Goal: Navigation & Orientation: Find specific page/section

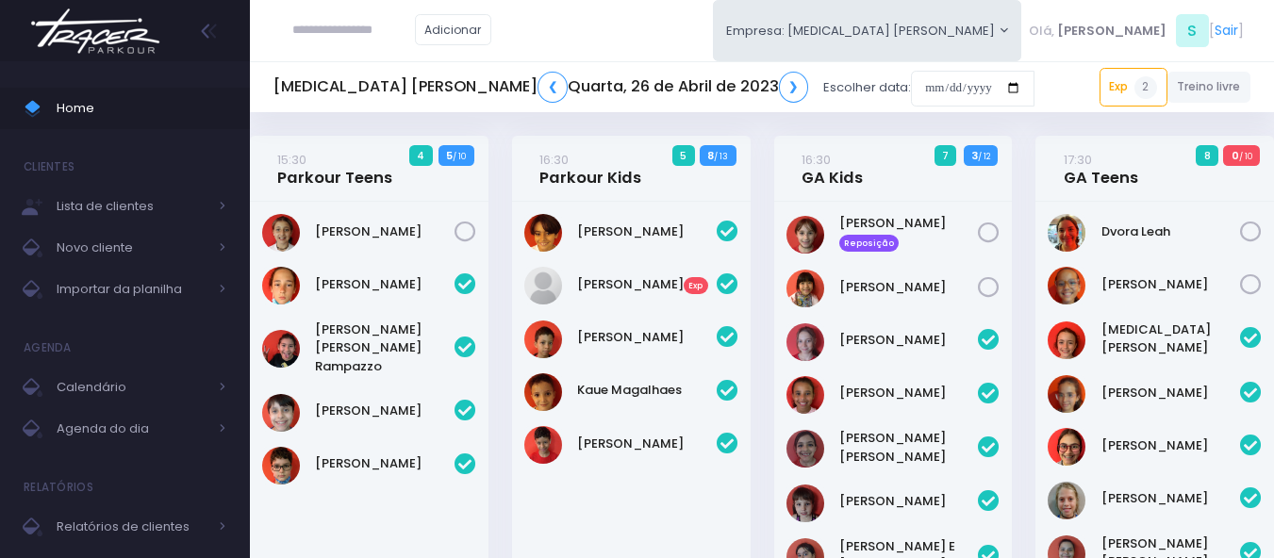
click at [167, 25] on div at bounding box center [125, 30] width 250 height 61
click at [158, 29] on img at bounding box center [95, 31] width 143 height 66
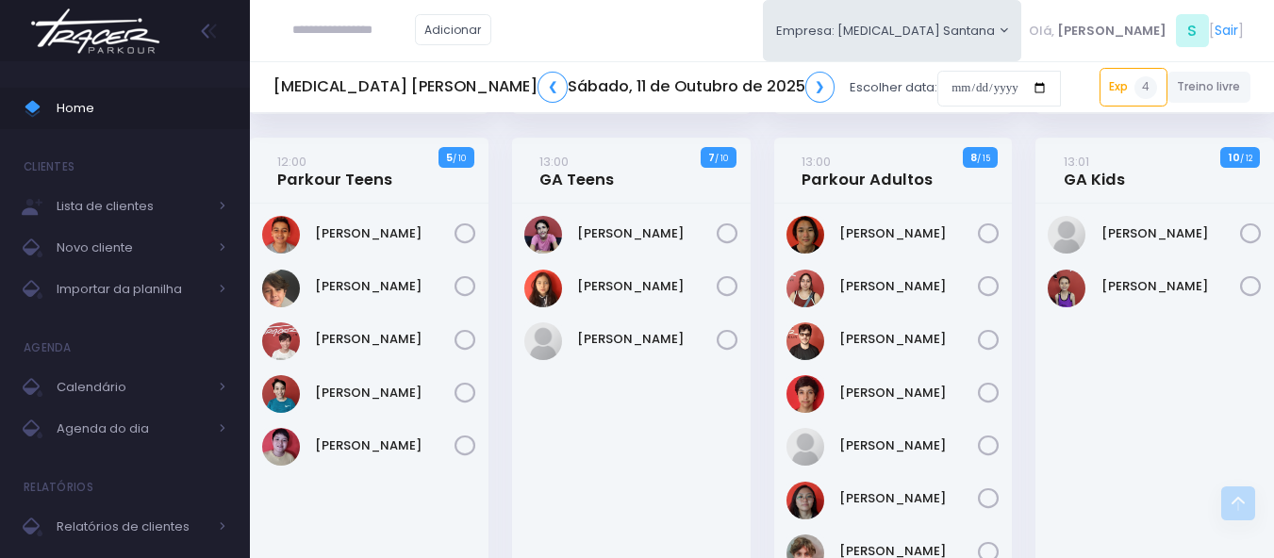
scroll to position [2075, 0]
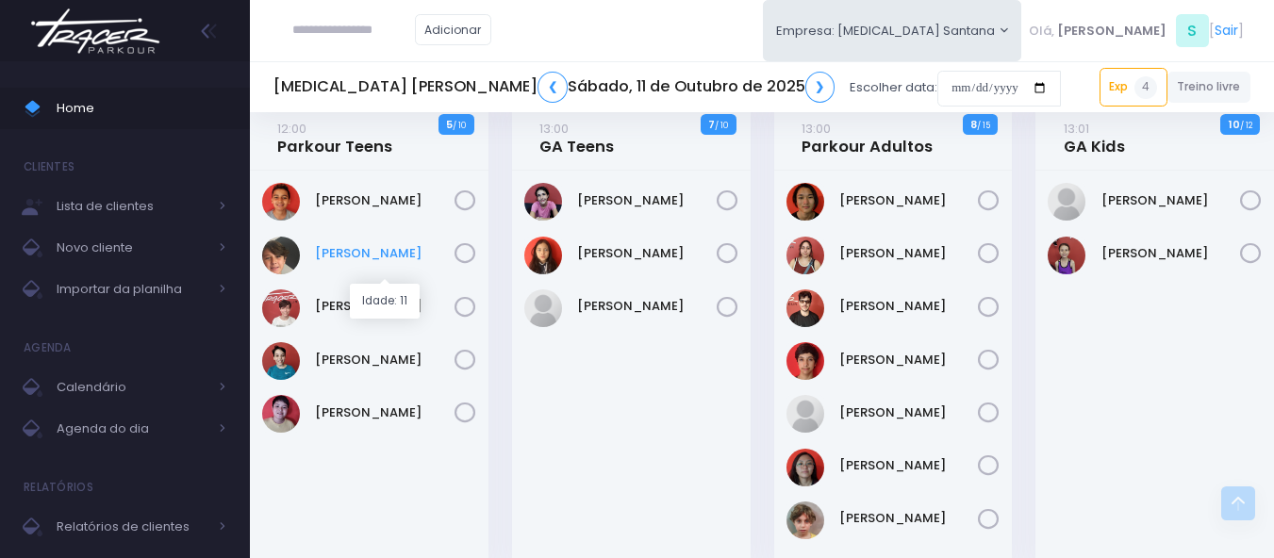
click at [345, 262] on link "Benício Franco Fernandes Gioielli" at bounding box center [385, 253] width 140 height 19
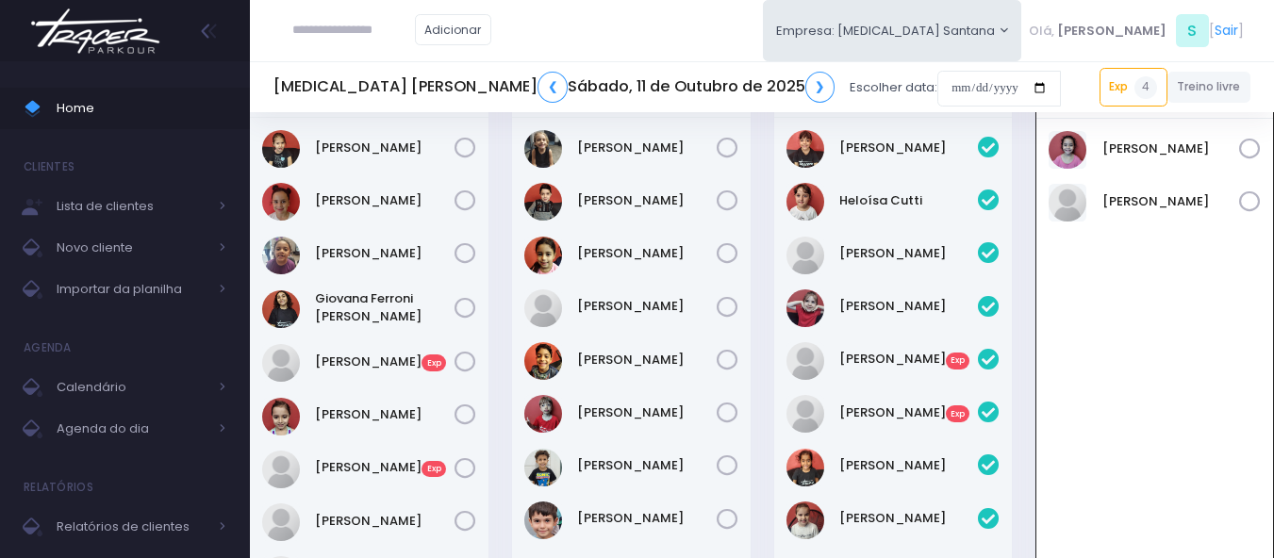
scroll to position [0, 0]
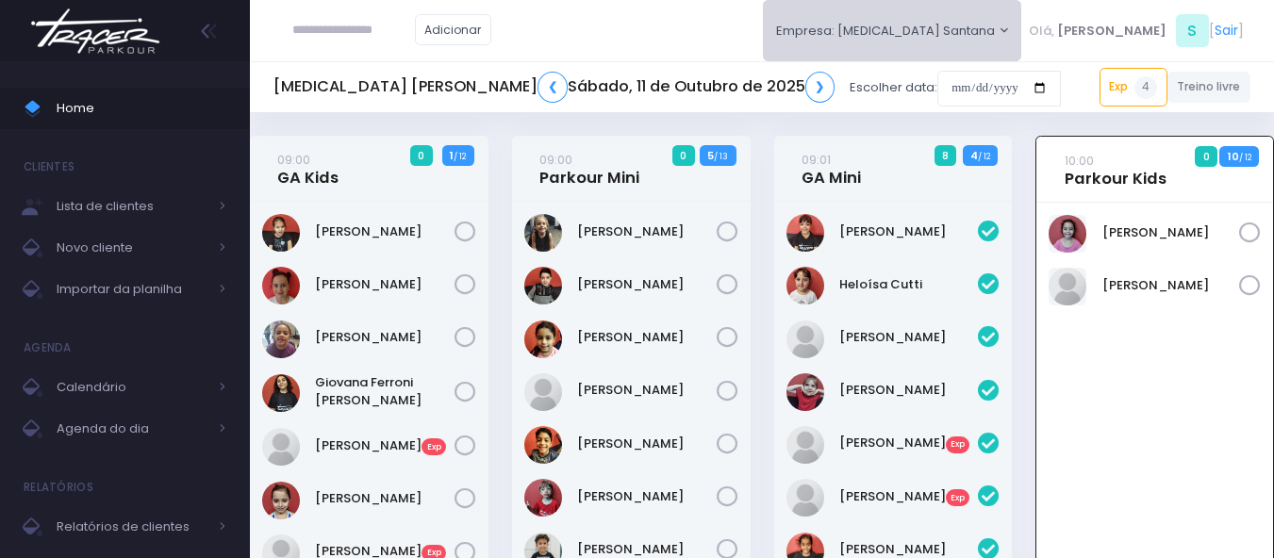
click at [1023, 35] on button "Empresa: T3 Santana" at bounding box center [892, 30] width 259 height 61
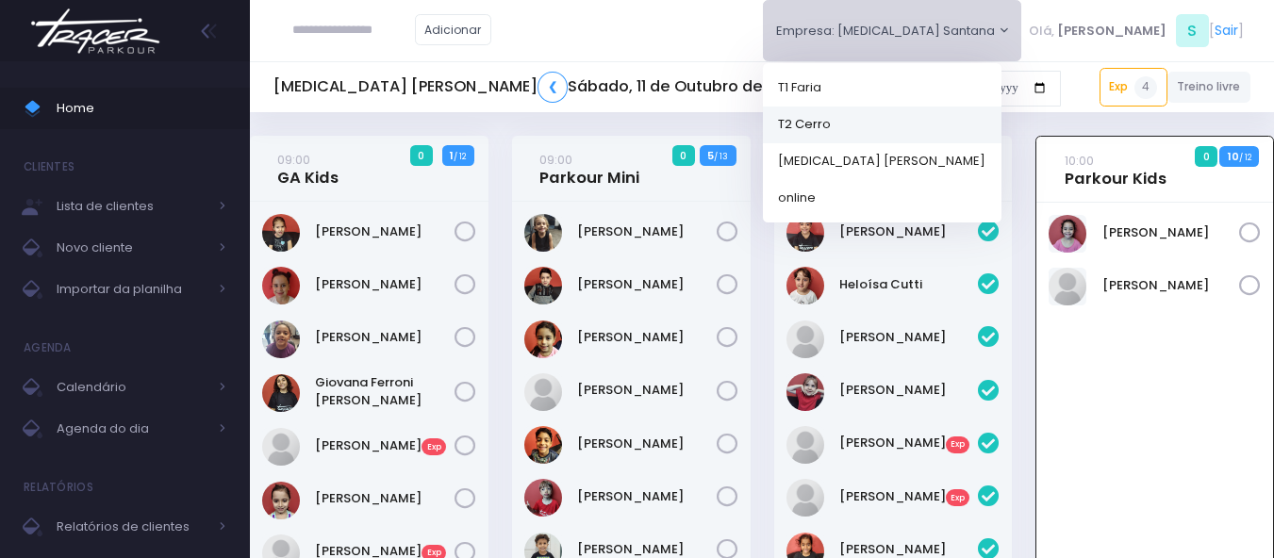
click at [1002, 125] on link "T2 Cerro" at bounding box center [882, 124] width 239 height 37
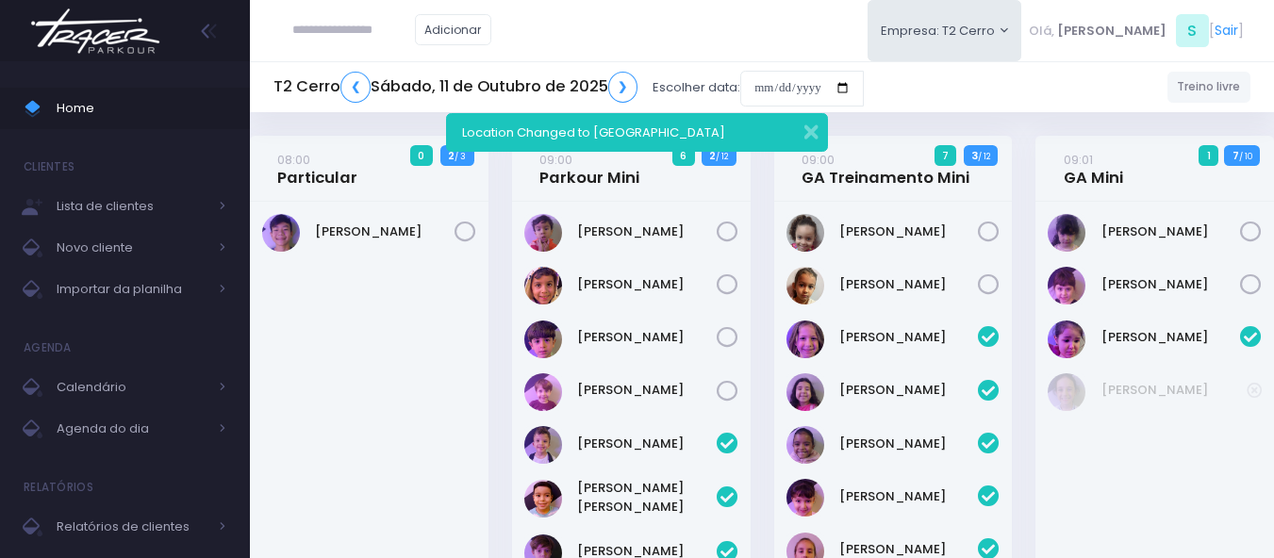
scroll to position [781, 0]
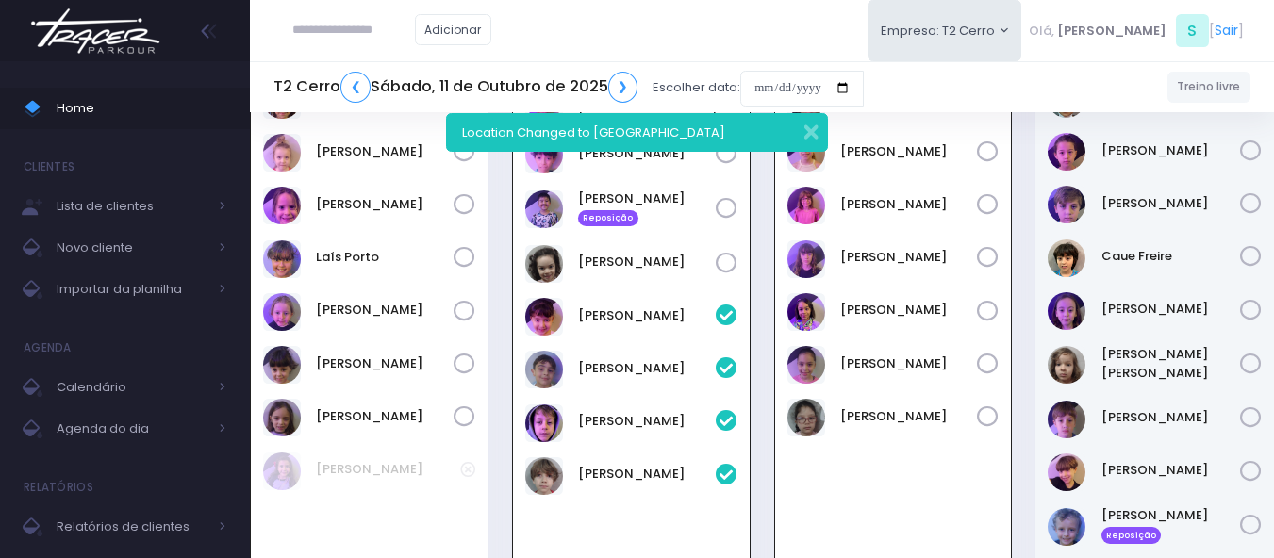
click at [132, 39] on img at bounding box center [95, 31] width 143 height 66
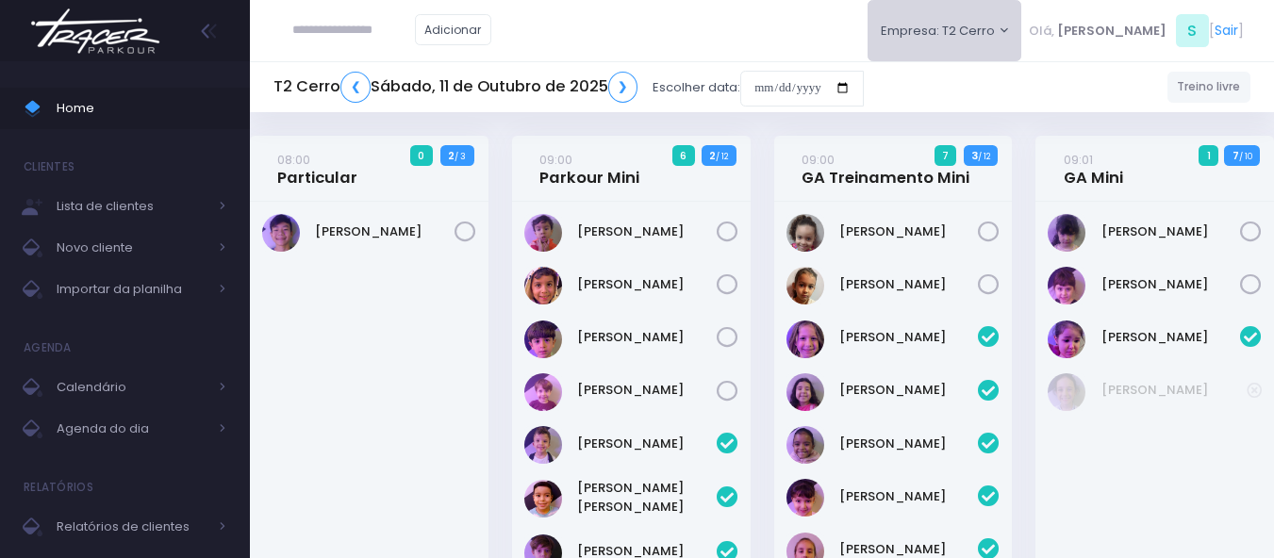
click at [1023, 19] on button "Empresa: T2 Cerro" at bounding box center [945, 30] width 155 height 61
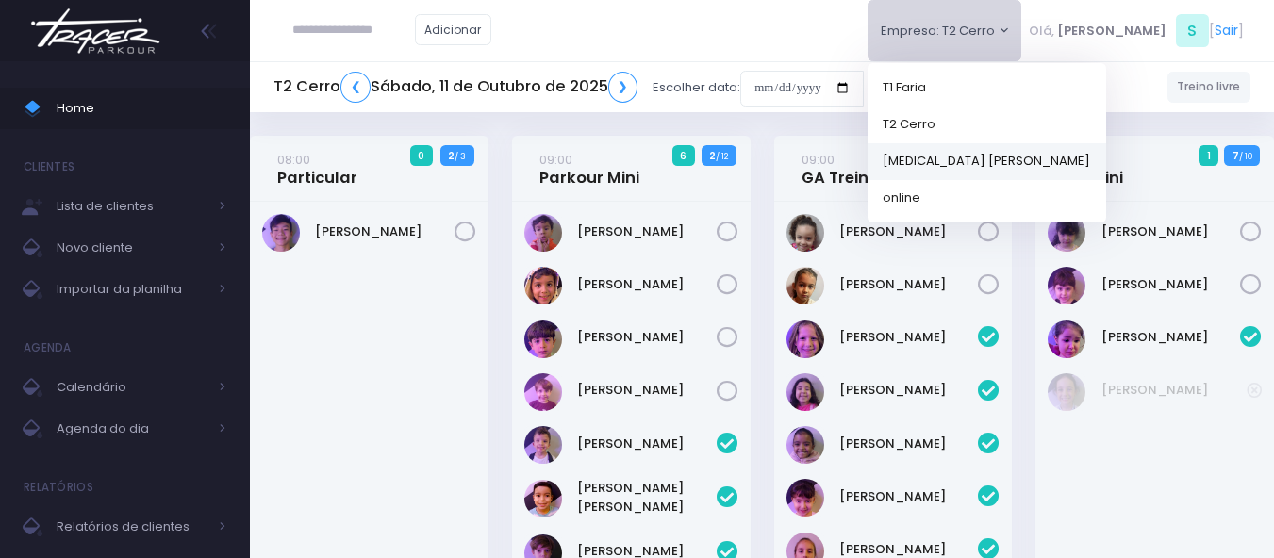
click at [1014, 161] on link "[MEDICAL_DATA] [PERSON_NAME]" at bounding box center [987, 160] width 239 height 37
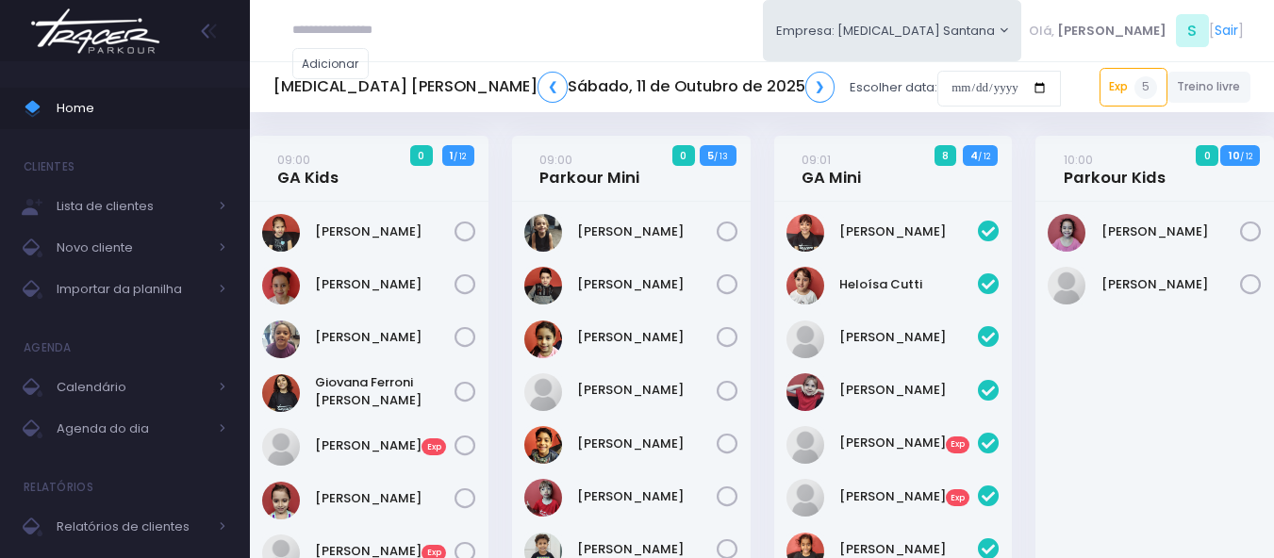
scroll to position [842, 0]
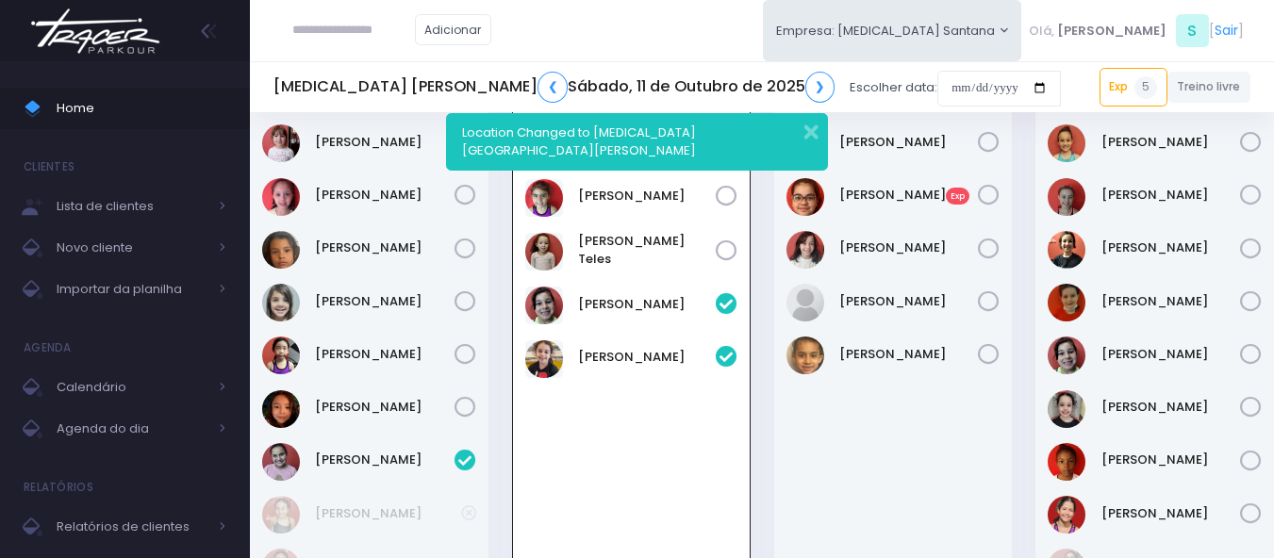
click at [93, 38] on img at bounding box center [95, 31] width 143 height 66
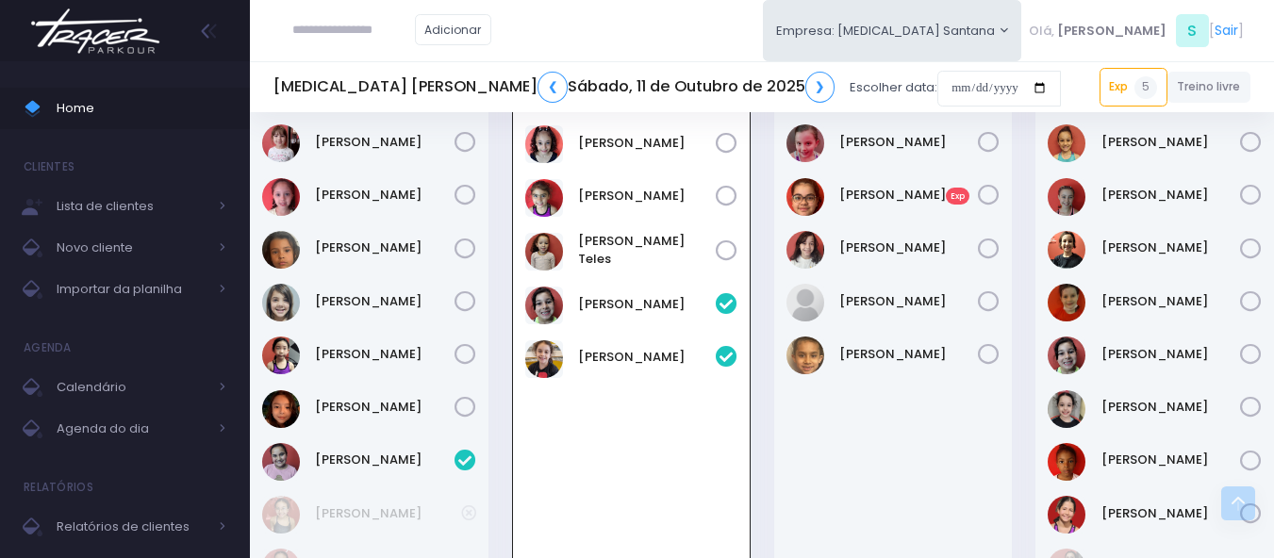
scroll to position [748, 0]
